Goal: Transaction & Acquisition: Subscribe to service/newsletter

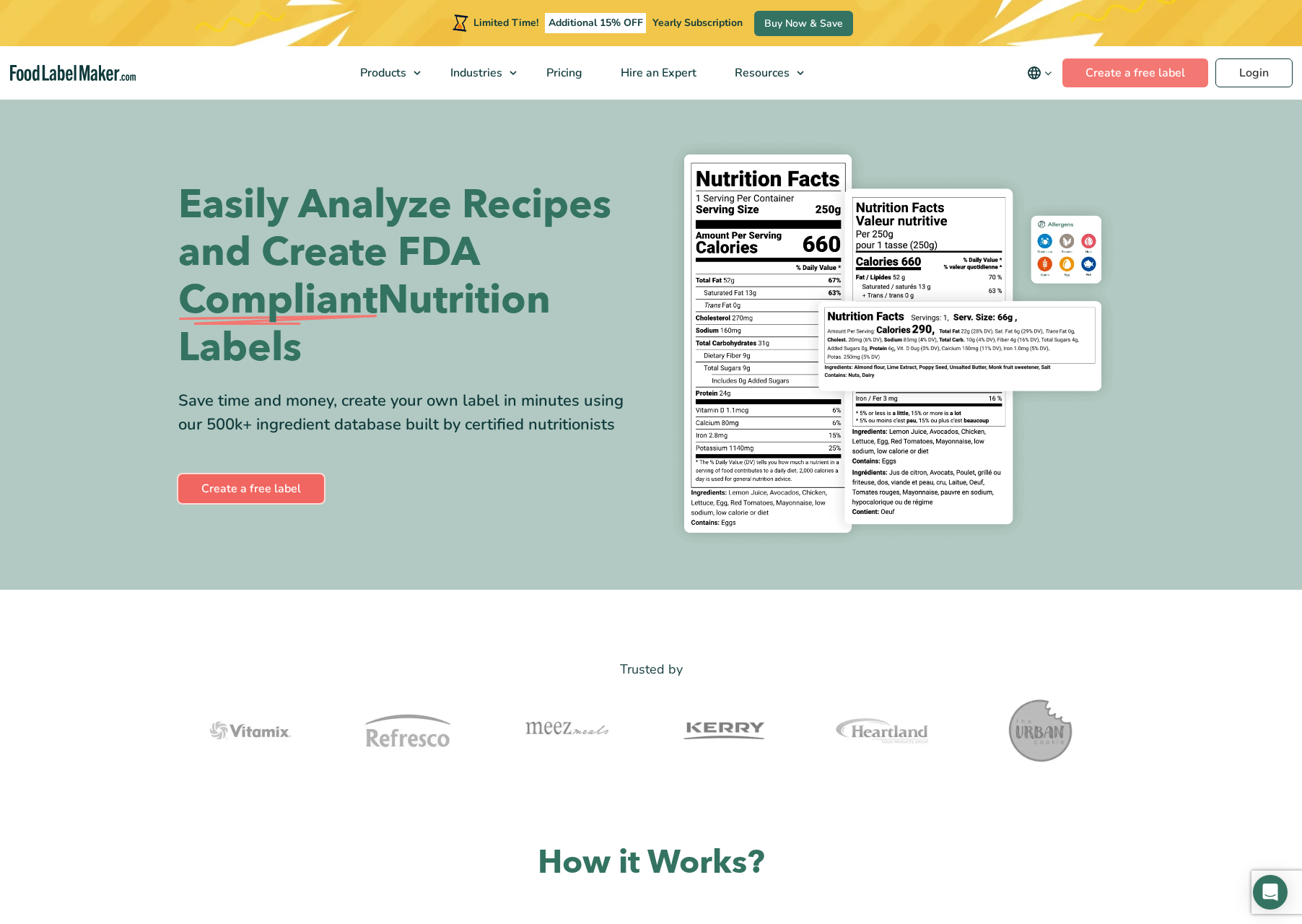
click at [250, 486] on link "Create a free label" at bounding box center [251, 488] width 146 height 29
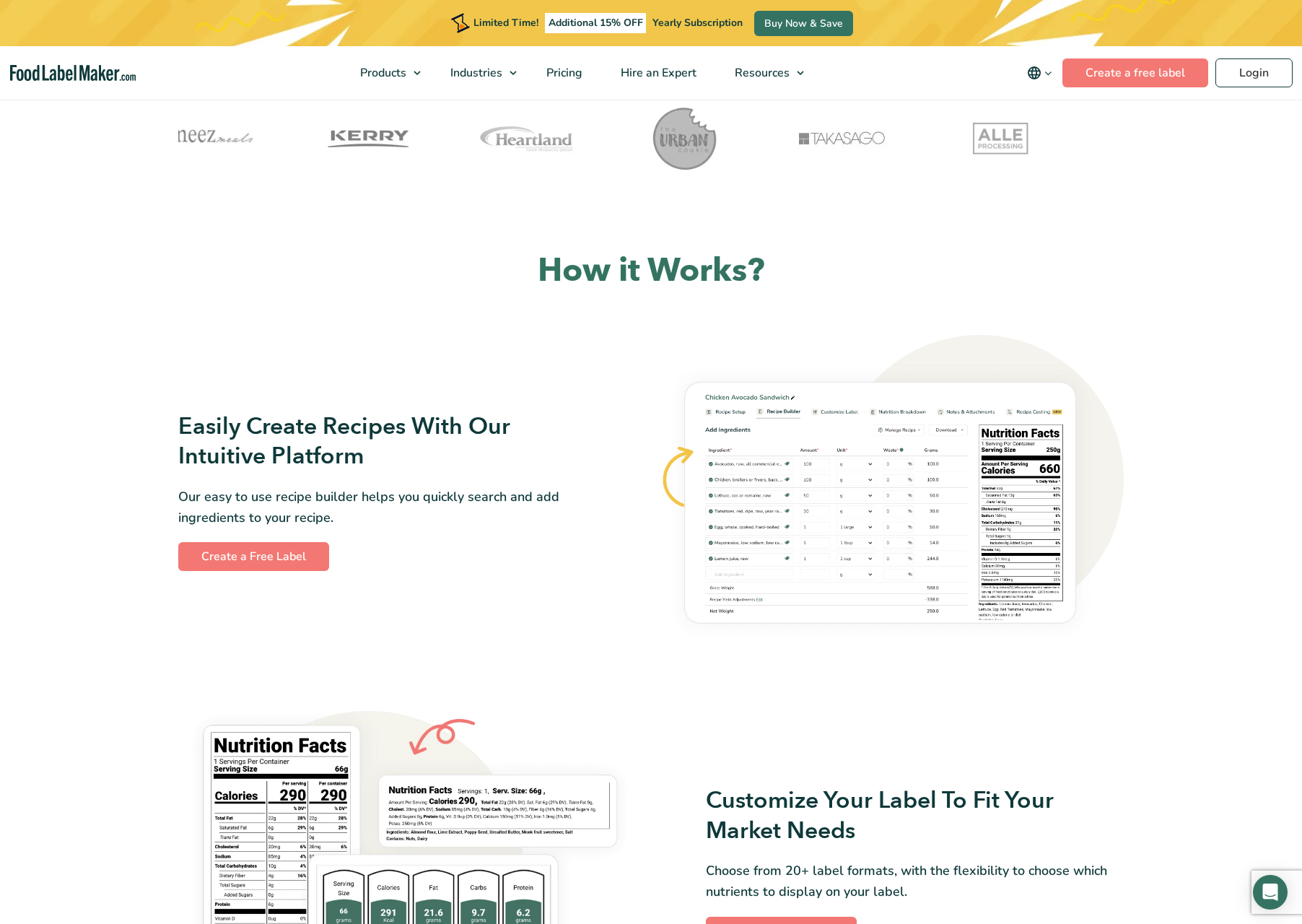
scroll to position [870, 0]
